Goal: Entertainment & Leisure: Consume media (video, audio)

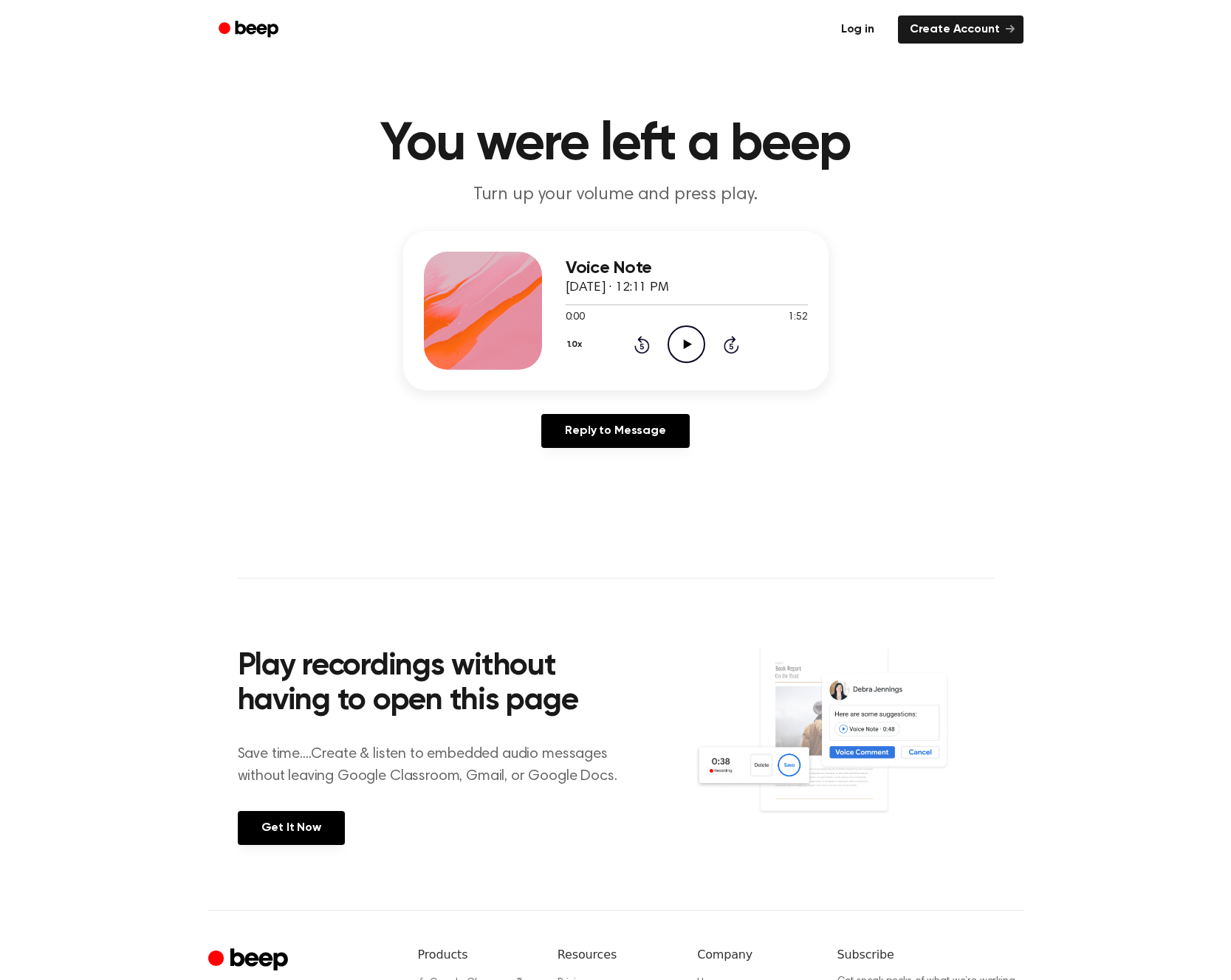
click at [845, 27] on link "Log in" at bounding box center [857, 30] width 63 height 34
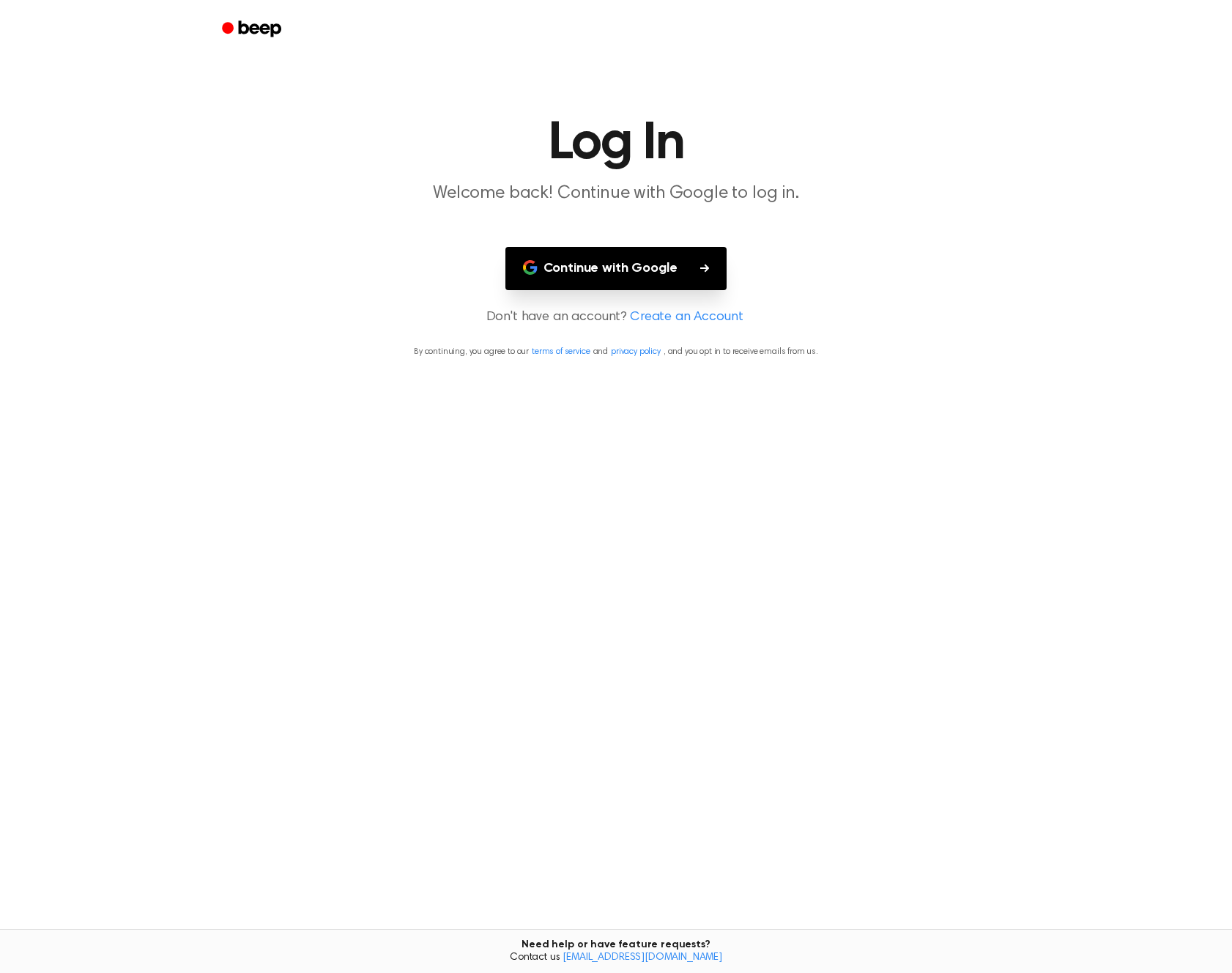
click at [591, 255] on button "Continue with Google" at bounding box center [616, 268] width 222 height 44
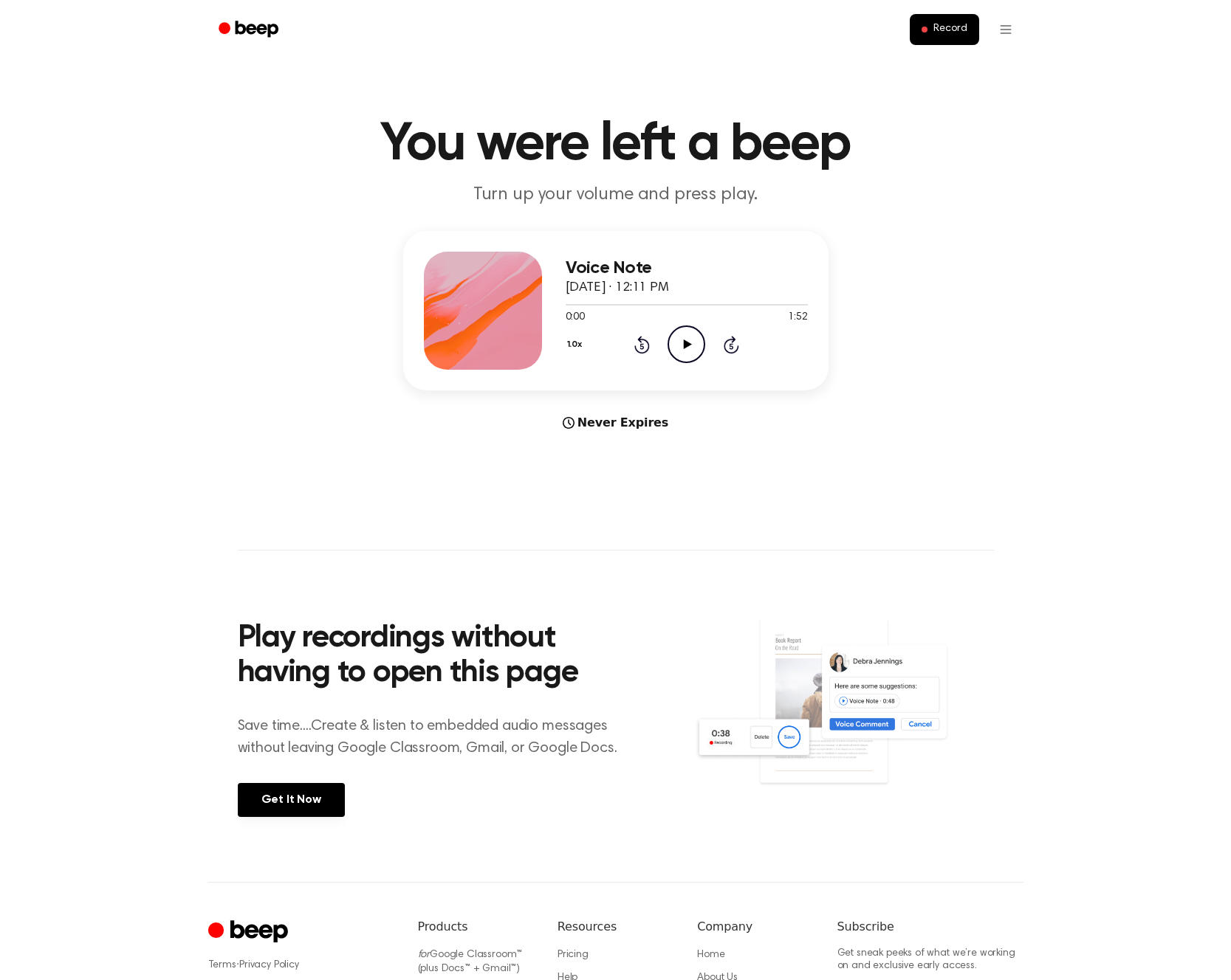
click at [521, 318] on div at bounding box center [483, 311] width 119 height 118
click at [677, 344] on icon "Play Audio" at bounding box center [686, 345] width 38 height 38
click at [691, 346] on icon "Pause Audio" at bounding box center [686, 345] width 38 height 38
click at [681, 352] on icon "Play Audio" at bounding box center [686, 345] width 38 height 38
click at [688, 354] on icon "Pause Audio" at bounding box center [686, 345] width 38 height 38
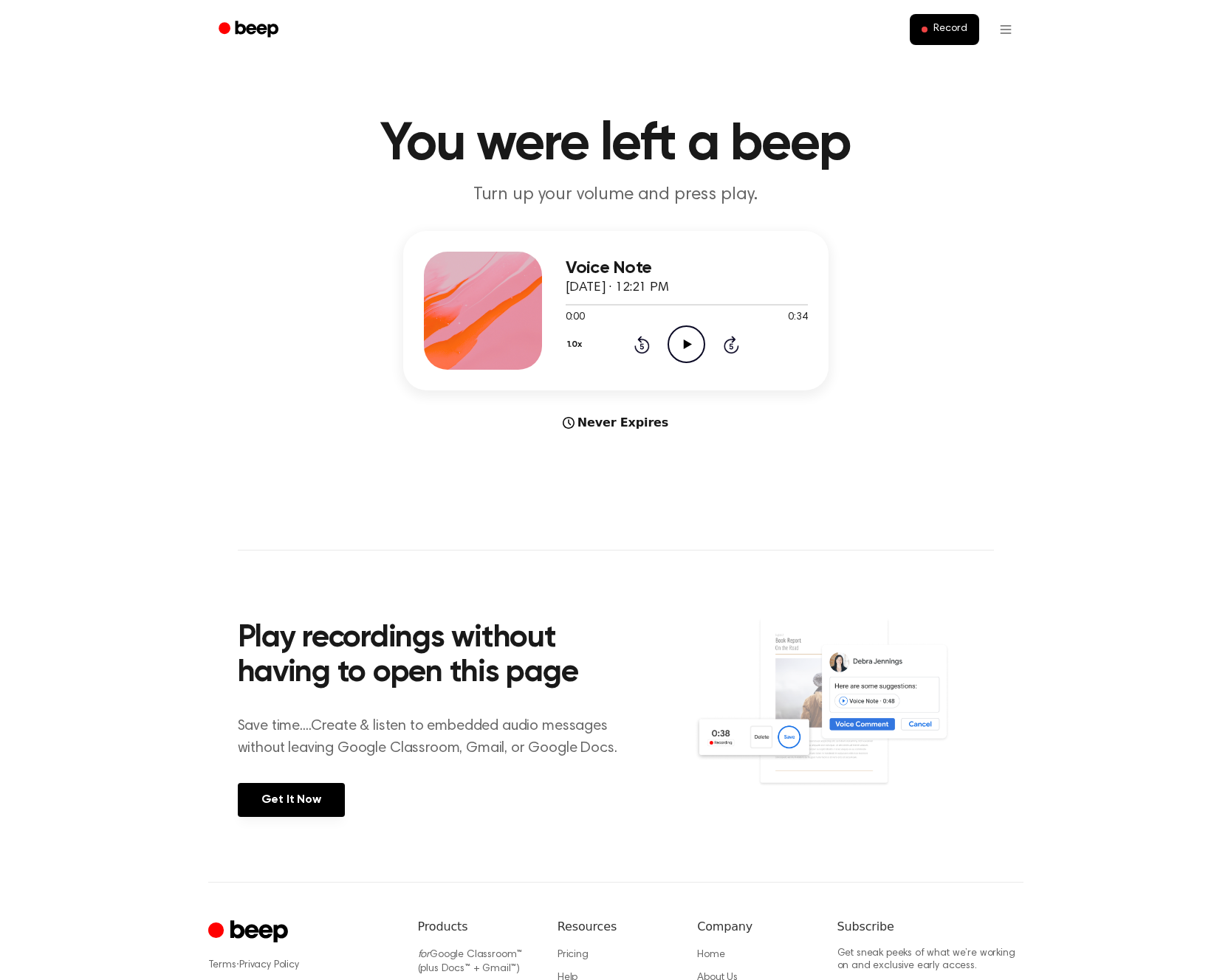
click at [682, 347] on icon "Play Audio" at bounding box center [686, 345] width 38 height 38
click at [691, 354] on icon "Pause Audio" at bounding box center [686, 345] width 38 height 38
click at [687, 344] on icon at bounding box center [687, 344] width 8 height 10
click at [686, 343] on icon "Pause Audio" at bounding box center [686, 345] width 38 height 38
click at [684, 348] on icon at bounding box center [687, 344] width 8 height 10
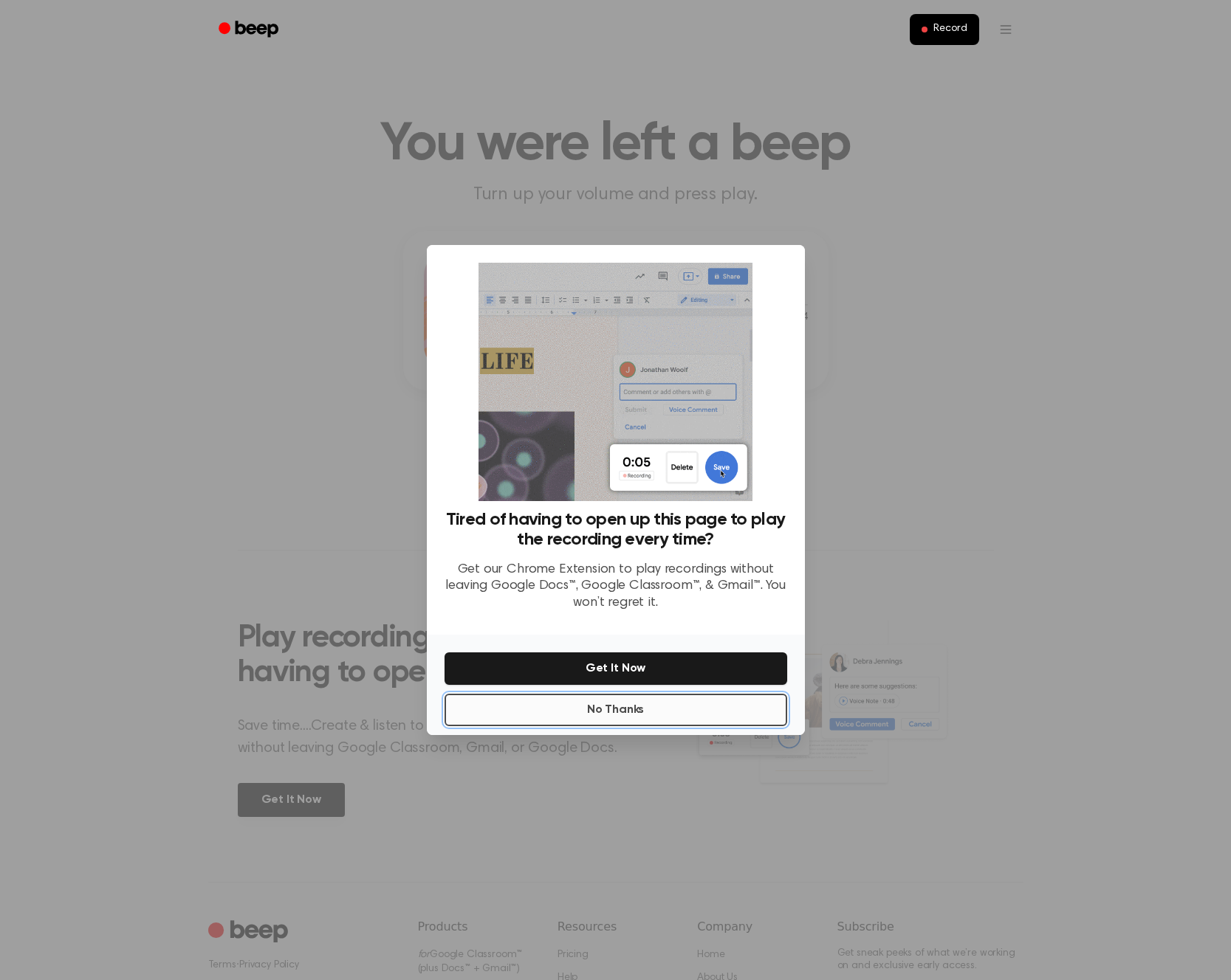
click at [660, 713] on button "No Thanks" at bounding box center [615, 710] width 342 height 32
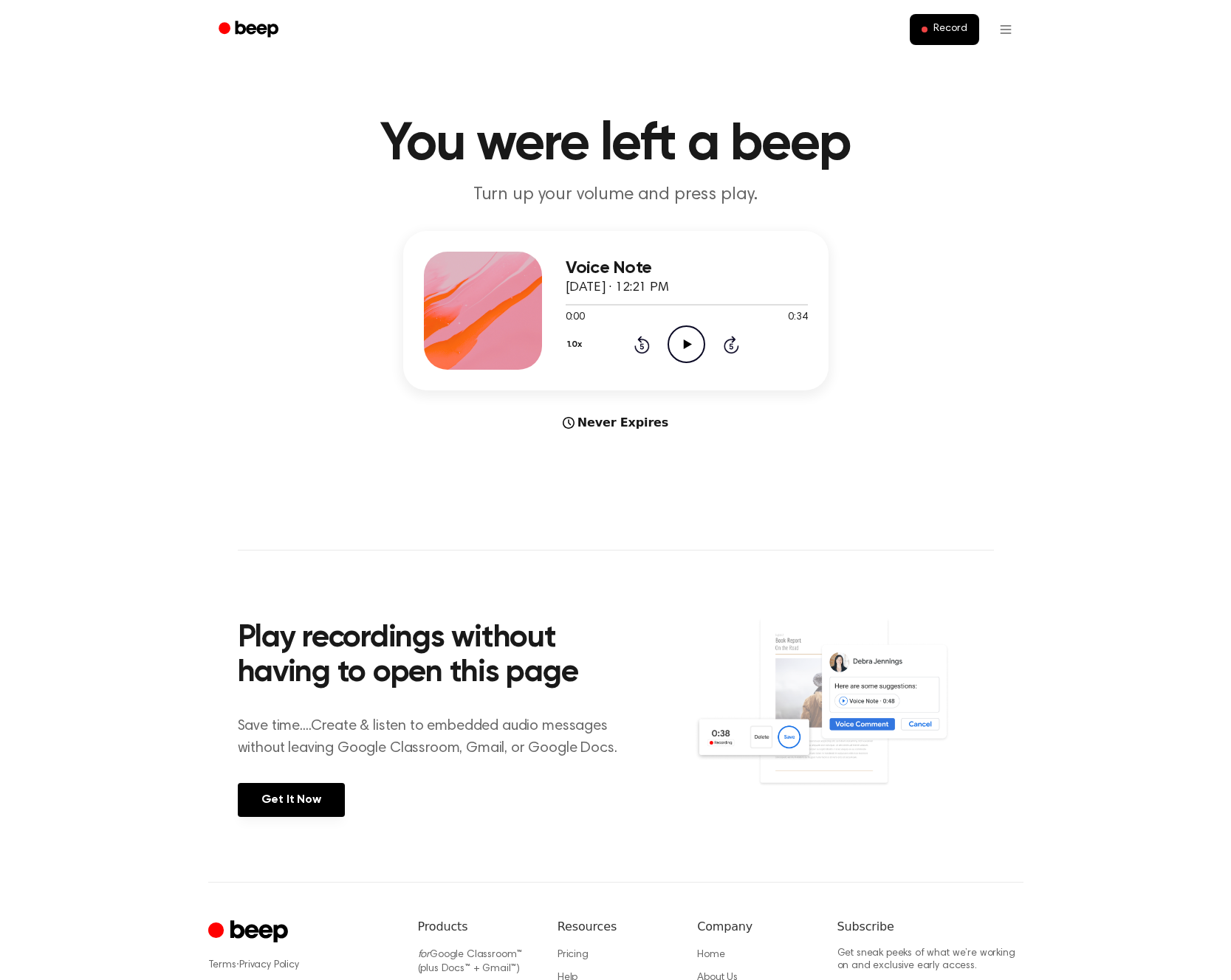
click at [839, 407] on div "Voice Note October 6, 2025 · 12:21 PM 0:00 0:34 Your browser does not support t…" at bounding box center [615, 331] width 1195 height 201
click at [693, 345] on icon "Play Audio" at bounding box center [686, 345] width 38 height 38
click at [682, 335] on icon "Play Audio" at bounding box center [686, 345] width 38 height 38
drag, startPoint x: 1005, startPoint y: 472, endPoint x: 980, endPoint y: 474, distance: 25.1
click at [998, 475] on main "You were left a beep Turn up your volume and press play. Voice Note October 6, …" at bounding box center [615, 441] width 1231 height 881
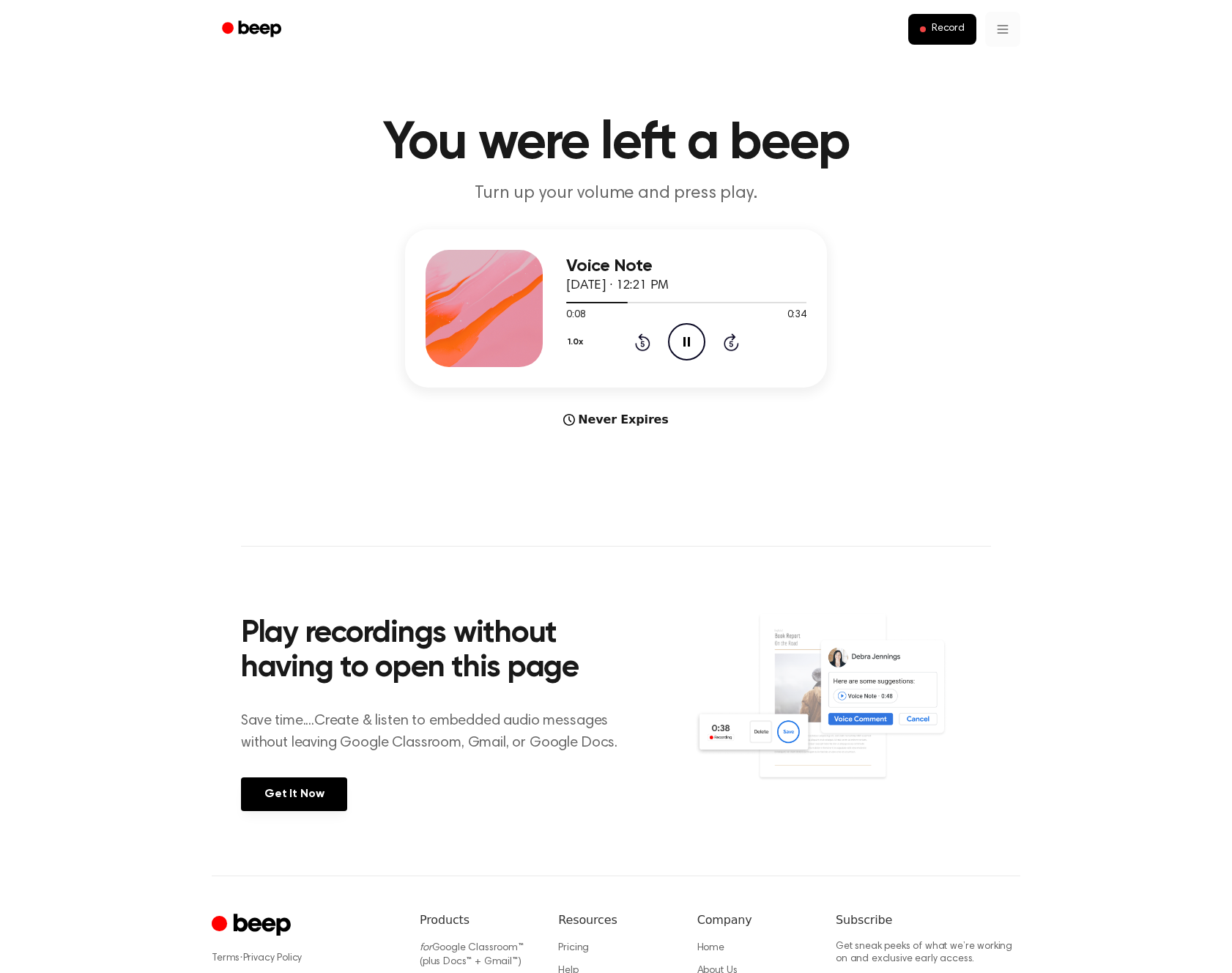
click at [1003, 40] on html "Record You were left a beep Turn up your volume and press play. Voice Note Octo…" at bounding box center [616, 576] width 1232 height 1153
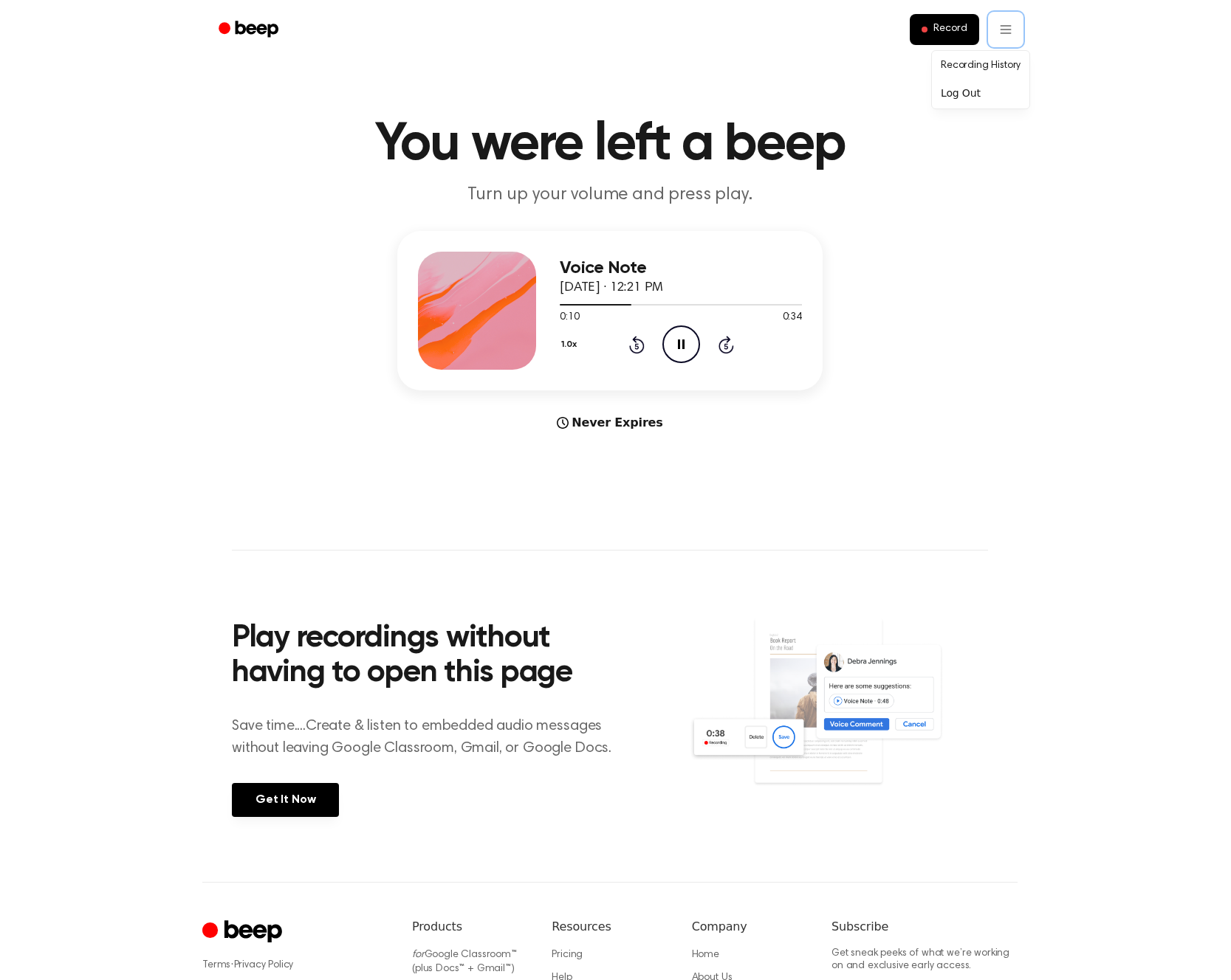
click at [1023, 333] on html "Record You were left a beep Turn up your volume and press play. Voice Note Octo…" at bounding box center [615, 581] width 1231 height 1161
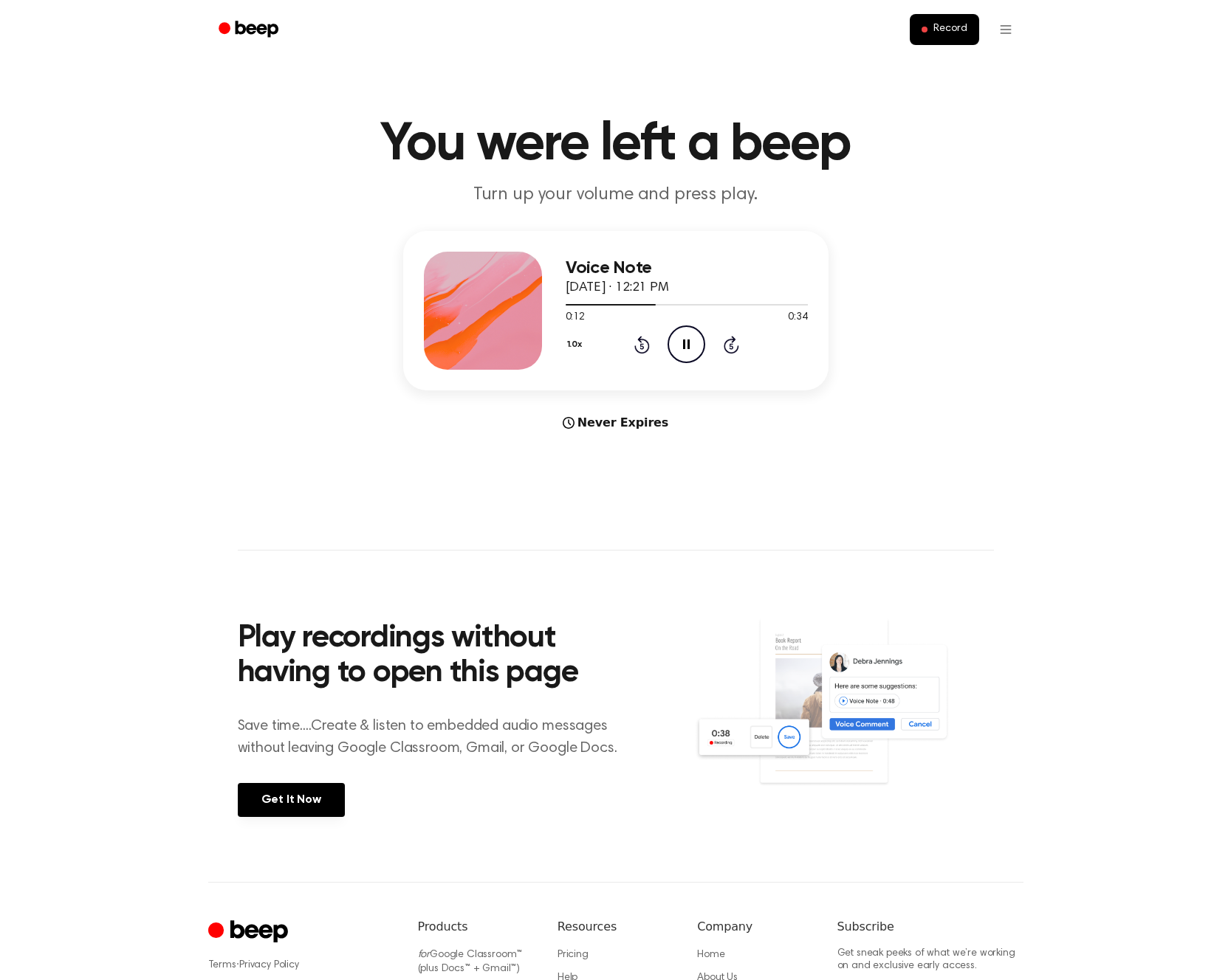
click at [671, 350] on icon "Pause Audio" at bounding box center [686, 345] width 38 height 38
click at [682, 346] on icon "Play Audio" at bounding box center [686, 345] width 38 height 38
click at [694, 339] on icon "Play Audio" at bounding box center [686, 345] width 38 height 38
